Goal: Information Seeking & Learning: Find specific fact

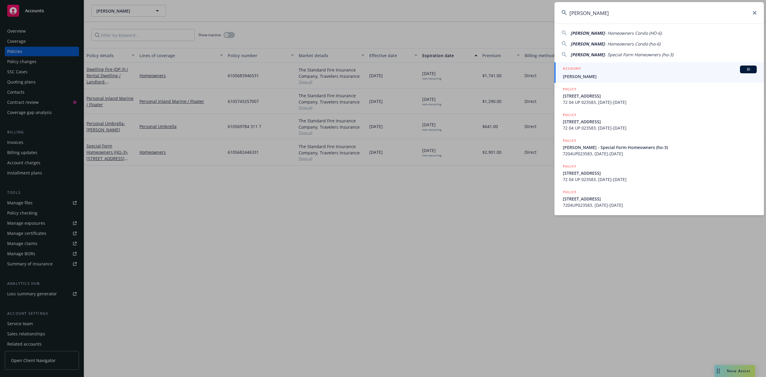
type input "Plou, John"
click at [592, 75] on span "Plou, John" at bounding box center [660, 76] width 194 height 6
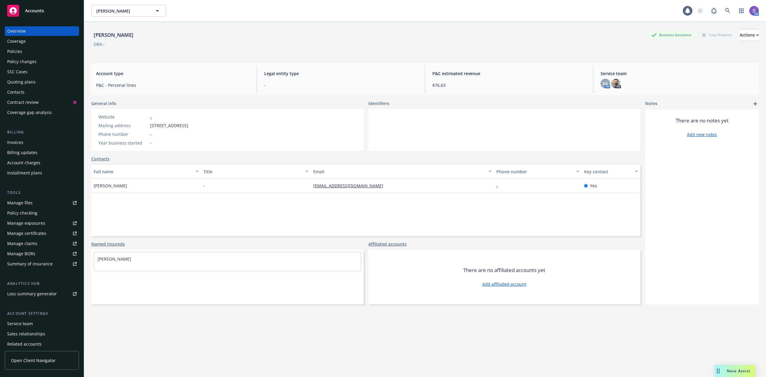
click at [21, 50] on div "Policies" at bounding box center [14, 52] width 15 height 10
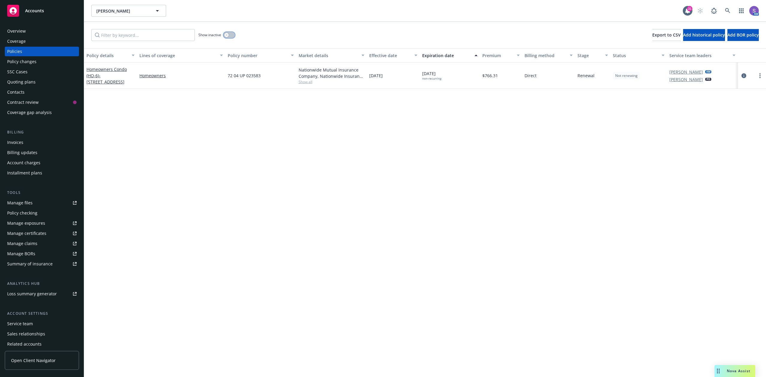
click at [228, 33] on button "button" at bounding box center [229, 35] width 11 height 6
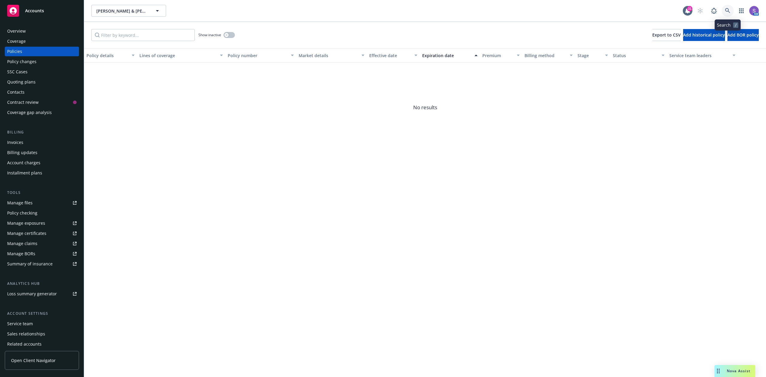
click at [726, 10] on icon at bounding box center [727, 10] width 5 height 5
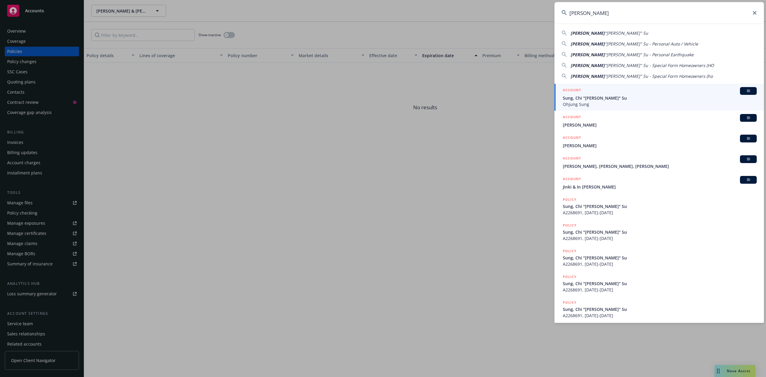
type input "[PERSON_NAME]"
click at [589, 99] on span "Sung, Chi "[PERSON_NAME]" Su" at bounding box center [660, 98] width 194 height 6
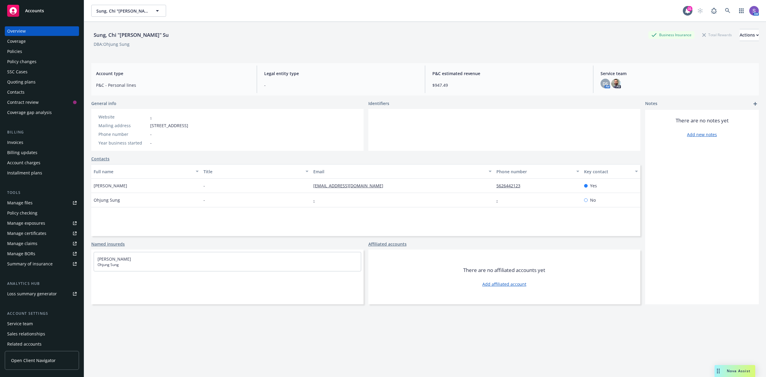
click at [17, 50] on div "Policies" at bounding box center [14, 52] width 15 height 10
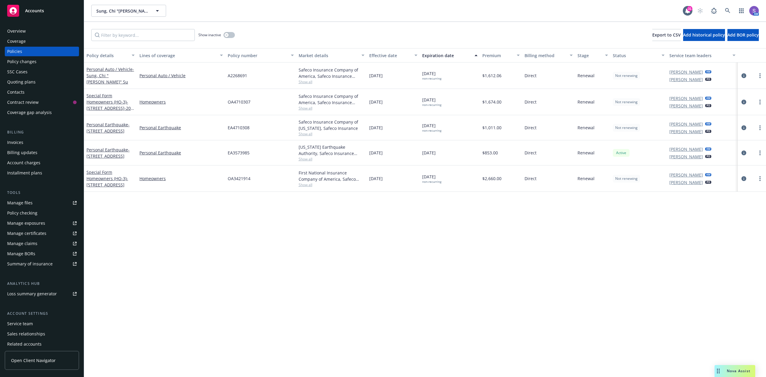
click at [232, 72] on span "A2268691" at bounding box center [237, 75] width 19 height 6
copy span "A2268691"
click at [727, 11] on icon at bounding box center [727, 10] width 5 height 5
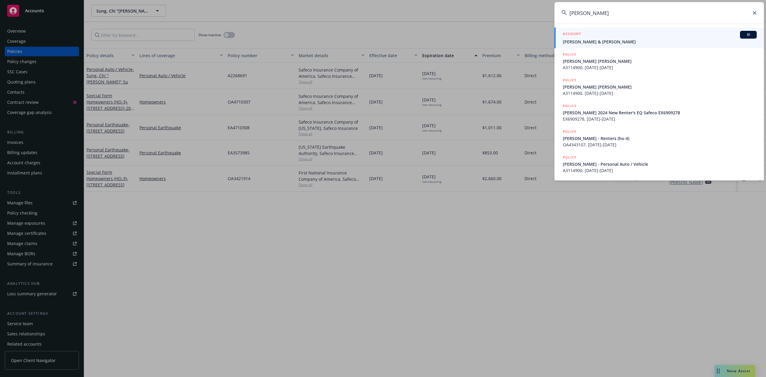
type input "[PERSON_NAME]"
click at [592, 39] on span "[PERSON_NAME] & [PERSON_NAME]" at bounding box center [660, 42] width 194 height 6
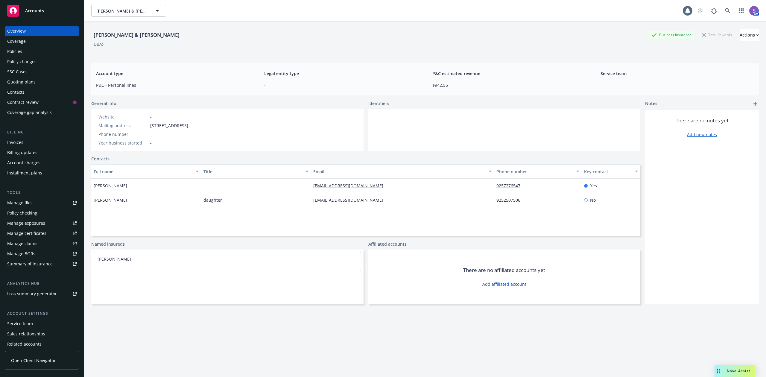
click at [20, 52] on div "Policies" at bounding box center [14, 52] width 15 height 10
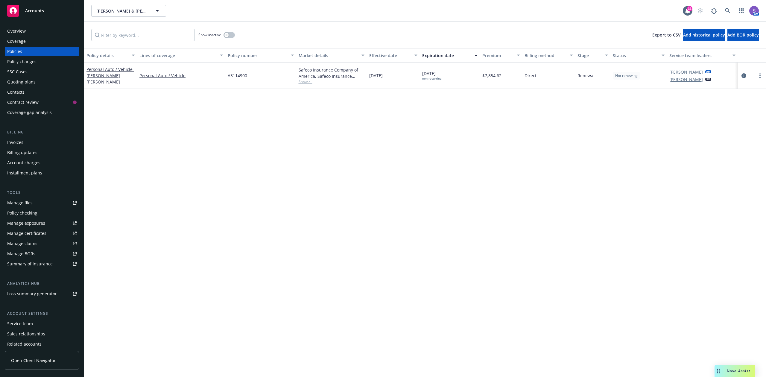
click at [238, 75] on span "A3114900" at bounding box center [237, 75] width 19 height 6
copy span "A3114900"
click at [727, 9] on icon at bounding box center [727, 10] width 5 height 5
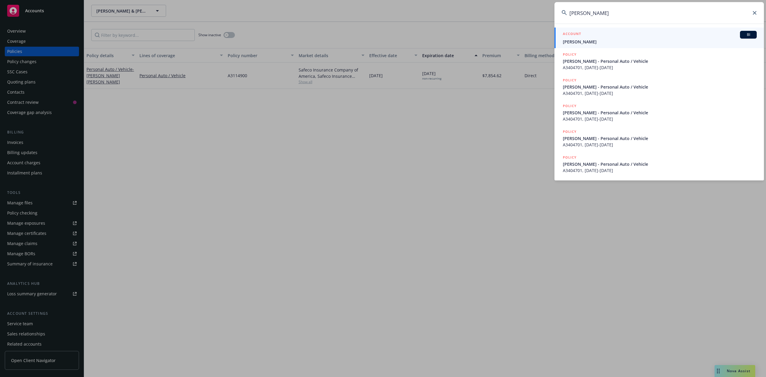
type input "[PERSON_NAME]"
drag, startPoint x: 587, startPoint y: 38, endPoint x: 581, endPoint y: 38, distance: 6.0
click at [587, 38] on div "ACCOUNT BI" at bounding box center [660, 35] width 194 height 8
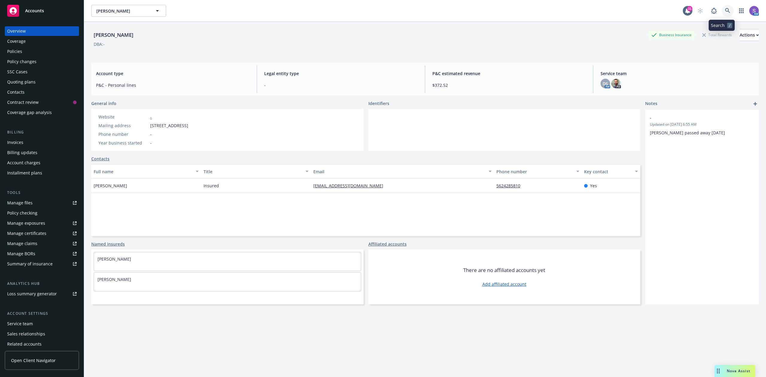
click at [725, 9] on icon at bounding box center [727, 10] width 5 height 5
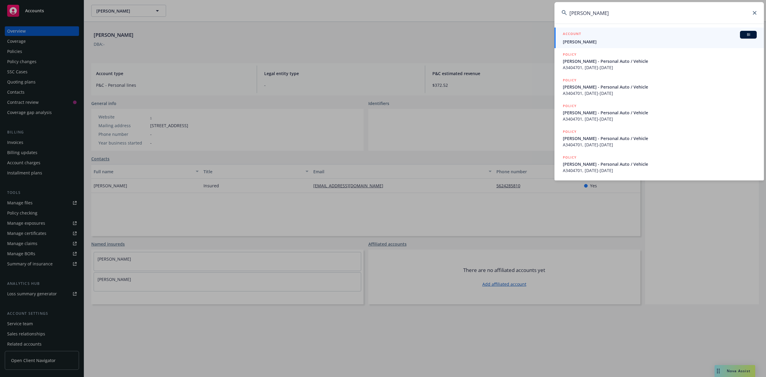
type input "[PERSON_NAME]"
click at [594, 37] on div "ACCOUNT BI" at bounding box center [660, 35] width 194 height 8
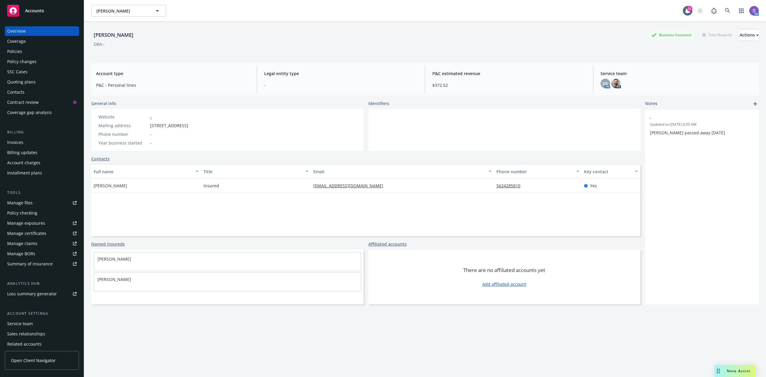
click at [19, 52] on div "Policies" at bounding box center [14, 52] width 15 height 10
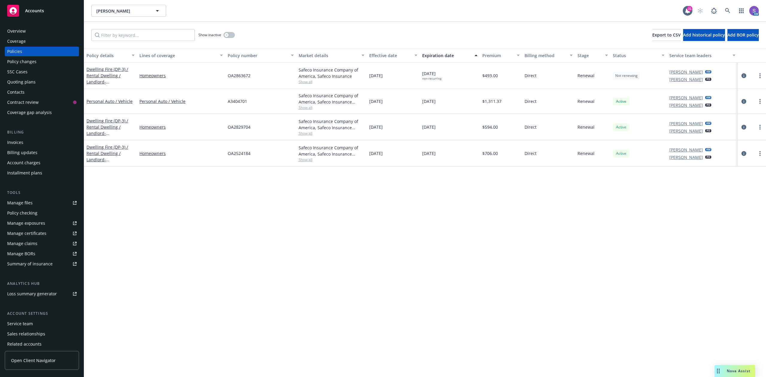
click at [242, 75] on span "OA2863672" at bounding box center [239, 75] width 23 height 6
copy span "OA2863672"
click at [728, 10] on icon at bounding box center [727, 10] width 5 height 5
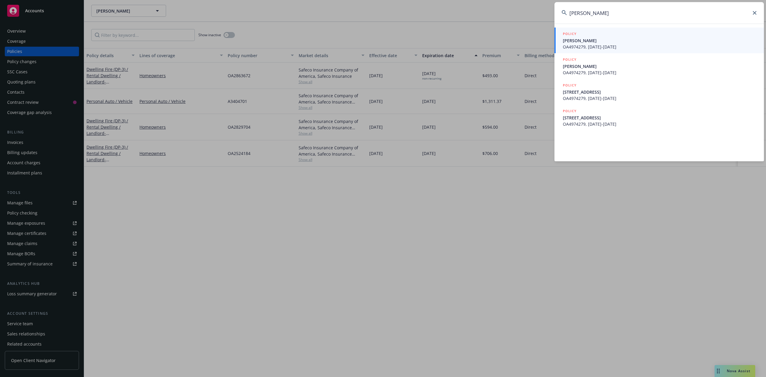
type input "[PERSON_NAME]"
click at [608, 39] on span "[PERSON_NAME]" at bounding box center [660, 40] width 194 height 6
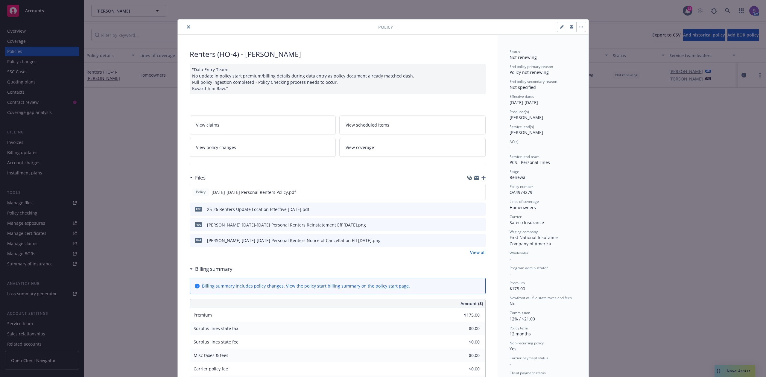
click at [187, 25] on icon "close" at bounding box center [189, 27] width 4 height 4
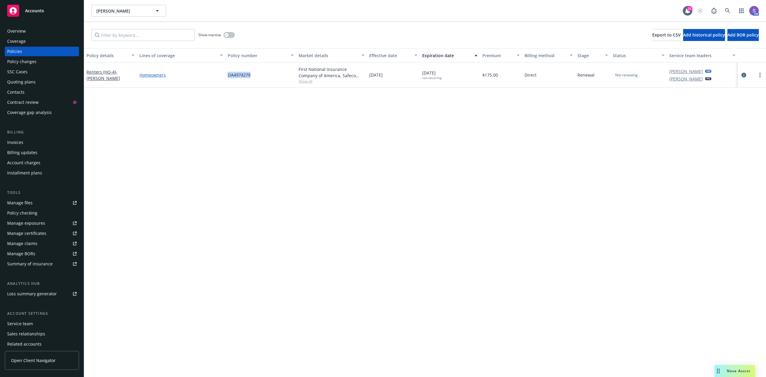
drag, startPoint x: 260, startPoint y: 77, endPoint x: 219, endPoint y: 77, distance: 41.3
click at [219, 77] on div "Renters (HO-4) - [PERSON_NAME] Homeowners OA4974279 First National Insurance Co…" at bounding box center [425, 75] width 682 height 25
copy div "OA4974279"
click at [728, 10] on icon at bounding box center [727, 10] width 5 height 5
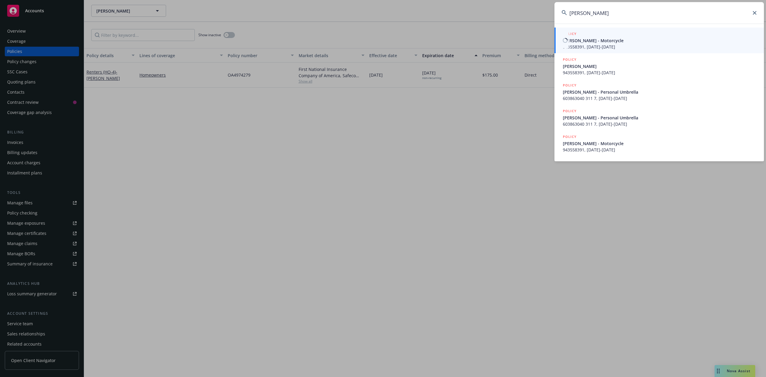
type input "[PERSON_NAME]"
click at [604, 40] on span "[PERSON_NAME] - Motorcycle" at bounding box center [660, 40] width 194 height 6
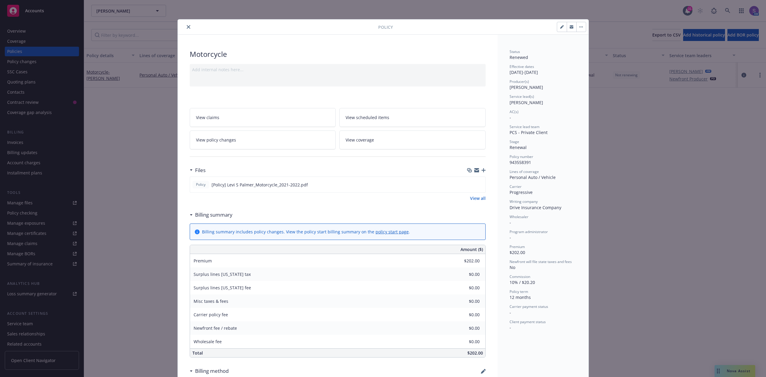
click at [187, 27] on icon "close" at bounding box center [189, 27] width 4 height 4
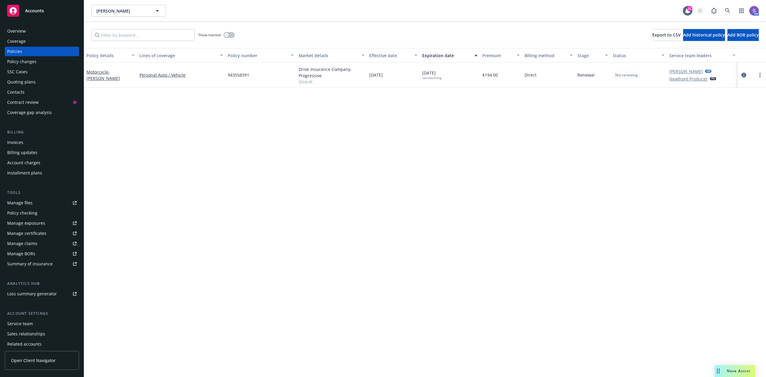
click at [233, 75] on span "943558391" at bounding box center [239, 75] width 22 height 6
copy span "943558391"
click at [730, 11] on icon at bounding box center [727, 10] width 5 height 5
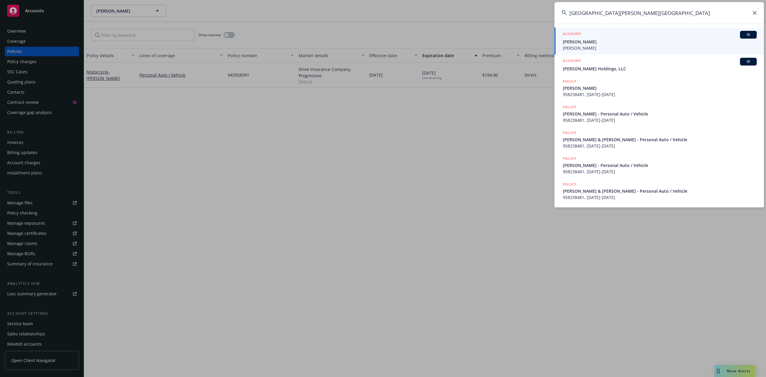
type input "[GEOGRAPHIC_DATA][PERSON_NAME][GEOGRAPHIC_DATA]"
click at [596, 38] on div "ACCOUNT BI" at bounding box center [660, 35] width 194 height 8
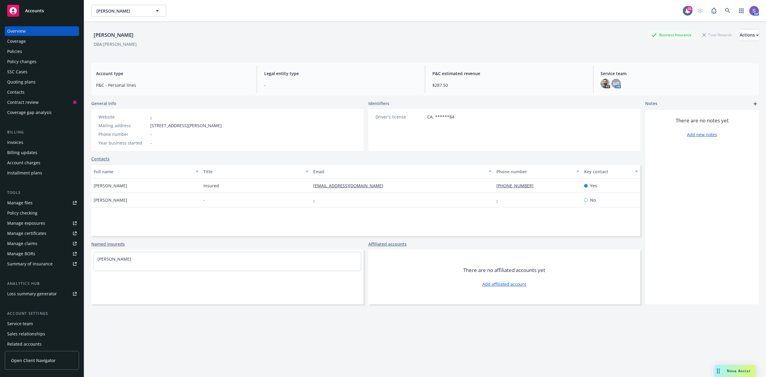
click at [21, 51] on div "Policies" at bounding box center [14, 52] width 15 height 10
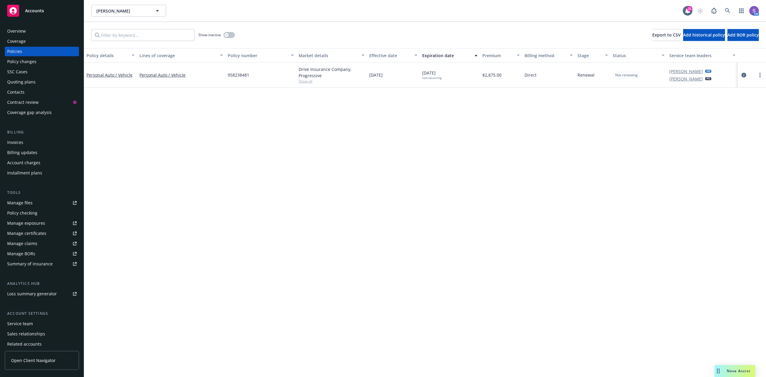
click at [239, 75] on span "958238481" at bounding box center [239, 75] width 22 height 6
copy span "958238481"
click at [728, 10] on icon at bounding box center [727, 10] width 5 height 5
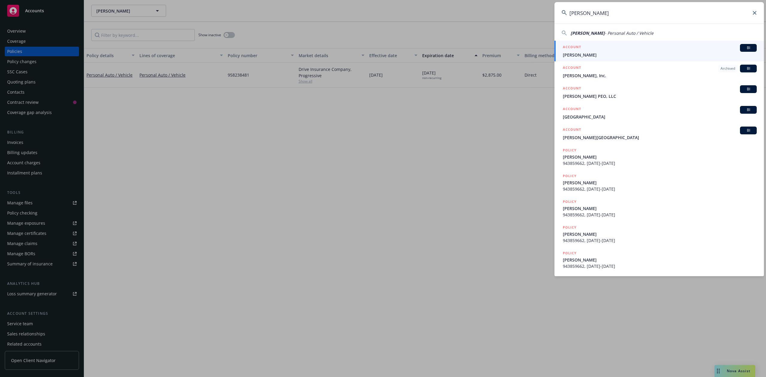
type input "[PERSON_NAME]"
click at [577, 52] on span "[PERSON_NAME]" at bounding box center [660, 55] width 194 height 6
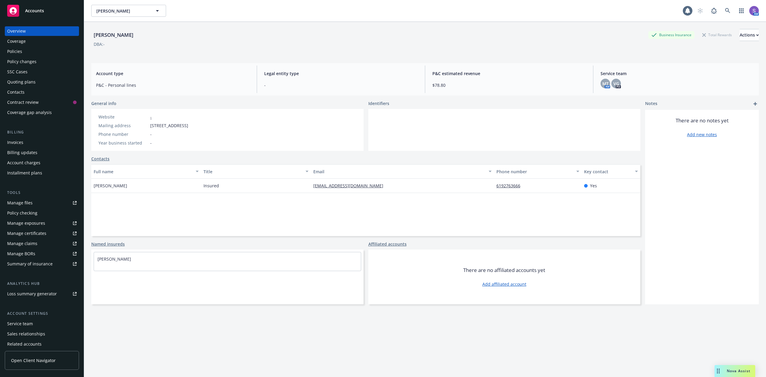
click at [20, 49] on div "Policies" at bounding box center [14, 52] width 15 height 10
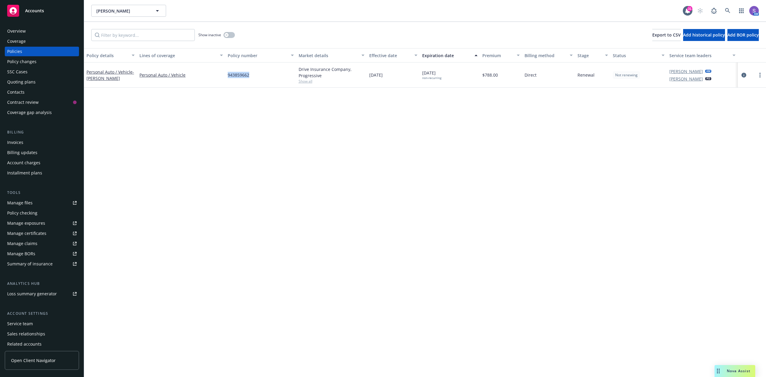
drag, startPoint x: 261, startPoint y: 80, endPoint x: 229, endPoint y: 78, distance: 32.4
click at [229, 78] on div "943859662" at bounding box center [260, 75] width 71 height 25
copy span "943859662"
click at [727, 8] on icon at bounding box center [727, 10] width 5 height 5
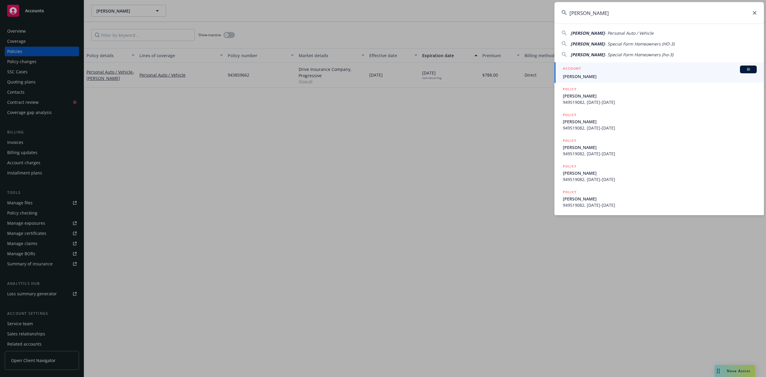
type input "[PERSON_NAME]"
click at [591, 73] on div "ACCOUNT BI" at bounding box center [660, 70] width 194 height 8
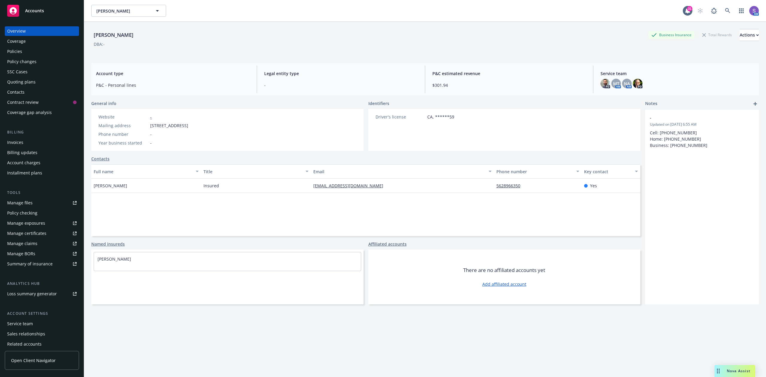
click at [18, 51] on div "Policies" at bounding box center [14, 52] width 15 height 10
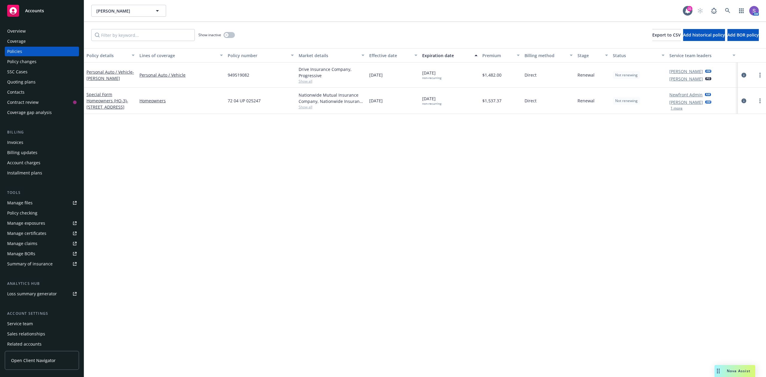
click at [238, 74] on span "949519082" at bounding box center [239, 75] width 22 height 6
copy span "949519082"
click at [725, 11] on icon at bounding box center [727, 10] width 5 height 5
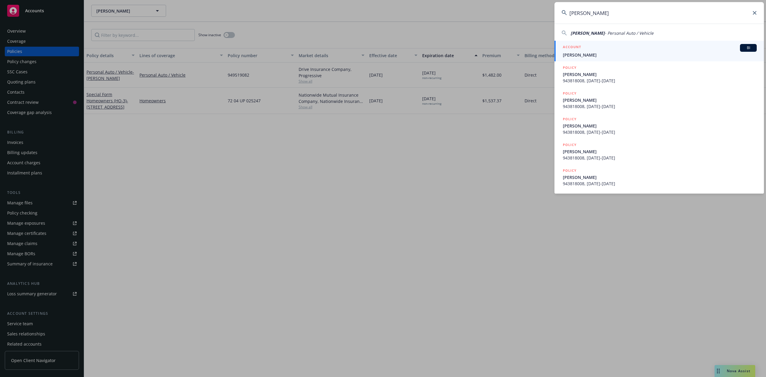
type input "[PERSON_NAME]"
click at [610, 53] on span "[PERSON_NAME]" at bounding box center [660, 55] width 194 height 6
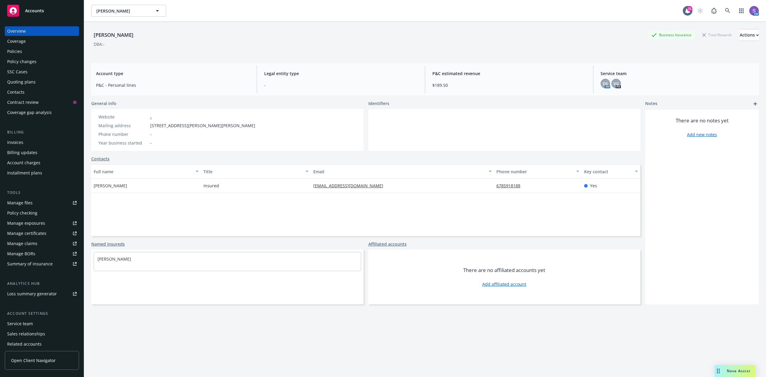
click at [18, 49] on div "Policies" at bounding box center [14, 52] width 15 height 10
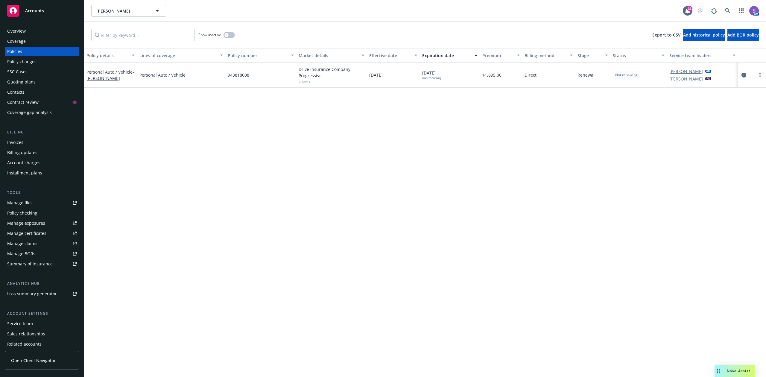
click at [242, 72] on span "943818008" at bounding box center [239, 75] width 22 height 6
click at [726, 11] on icon at bounding box center [727, 10] width 5 height 5
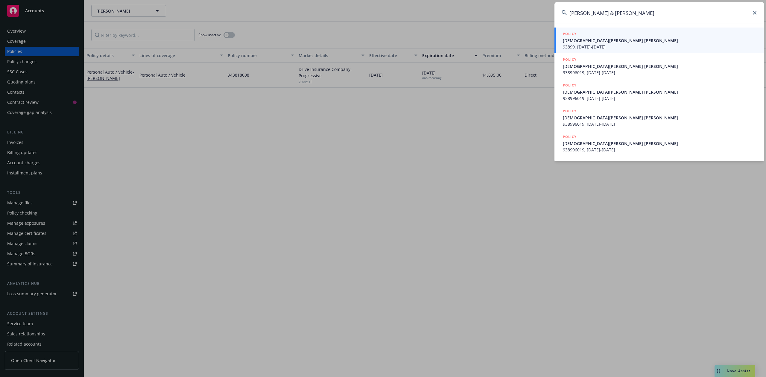
type input "[PERSON_NAME] & [PERSON_NAME]"
click at [590, 35] on div "POLICY" at bounding box center [660, 34] width 194 height 7
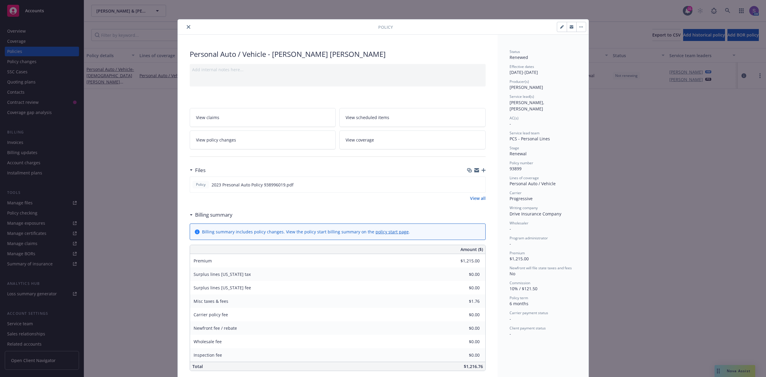
click at [187, 28] on icon "close" at bounding box center [189, 27] width 4 height 4
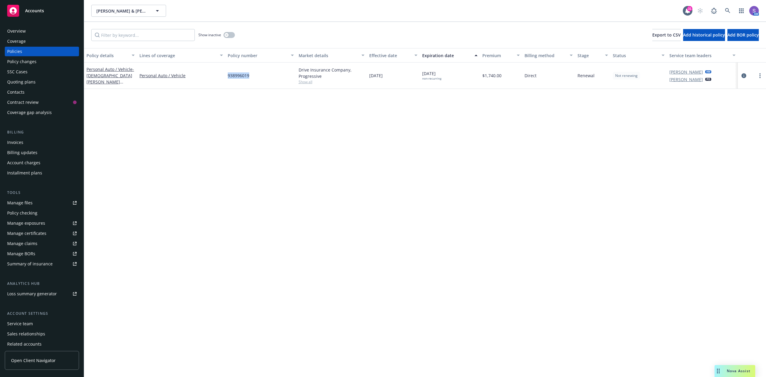
drag, startPoint x: 256, startPoint y: 78, endPoint x: 228, endPoint y: 78, distance: 28.7
click at [228, 78] on div "938996019" at bounding box center [260, 76] width 71 height 26
click at [729, 9] on icon at bounding box center [727, 10] width 5 height 5
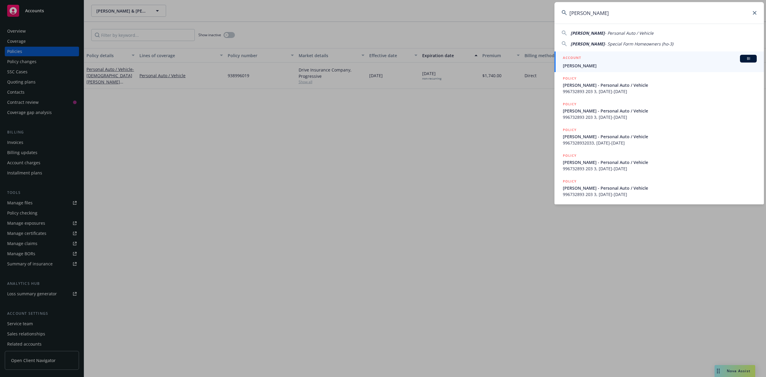
type input "[PERSON_NAME]"
click at [577, 63] on span "[PERSON_NAME]" at bounding box center [660, 66] width 194 height 6
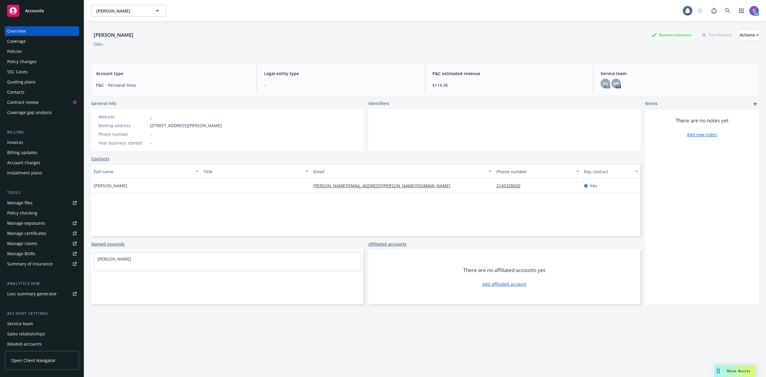
click at [15, 51] on div "Policies" at bounding box center [14, 52] width 15 height 10
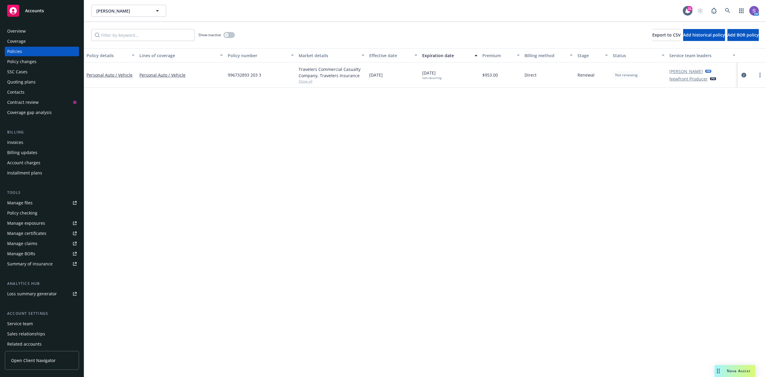
click at [269, 77] on div "996732893 203 3" at bounding box center [260, 75] width 71 height 25
